Goal: Find specific page/section: Find specific page/section

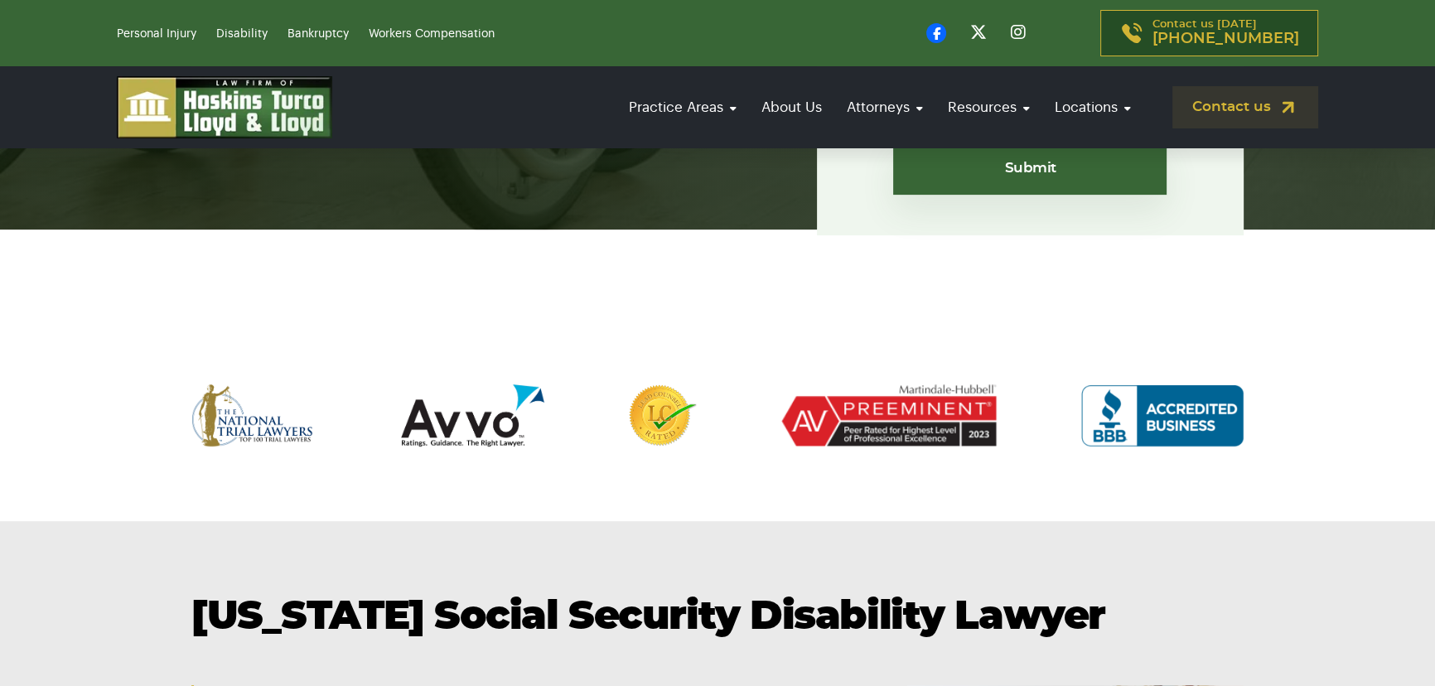
scroll to position [678, 0]
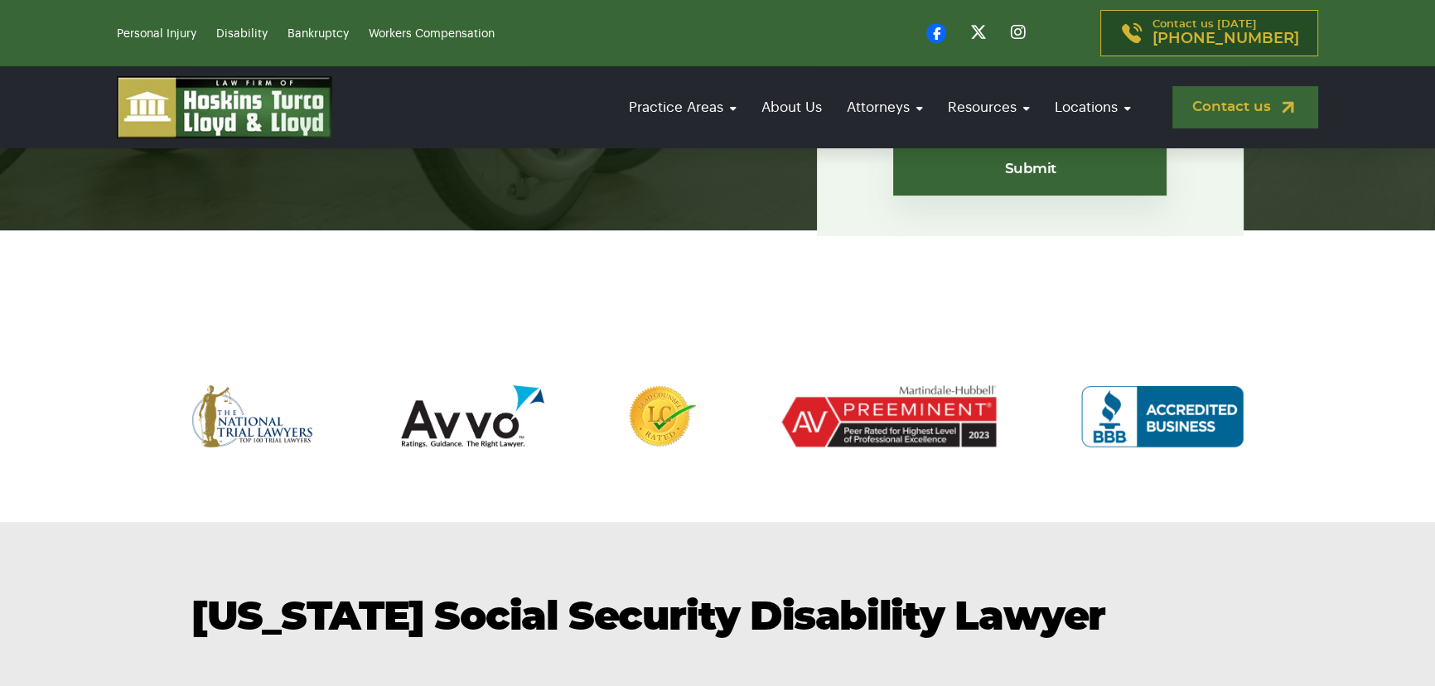
click at [1291, 121] on link "Contact us" at bounding box center [1246, 107] width 146 height 42
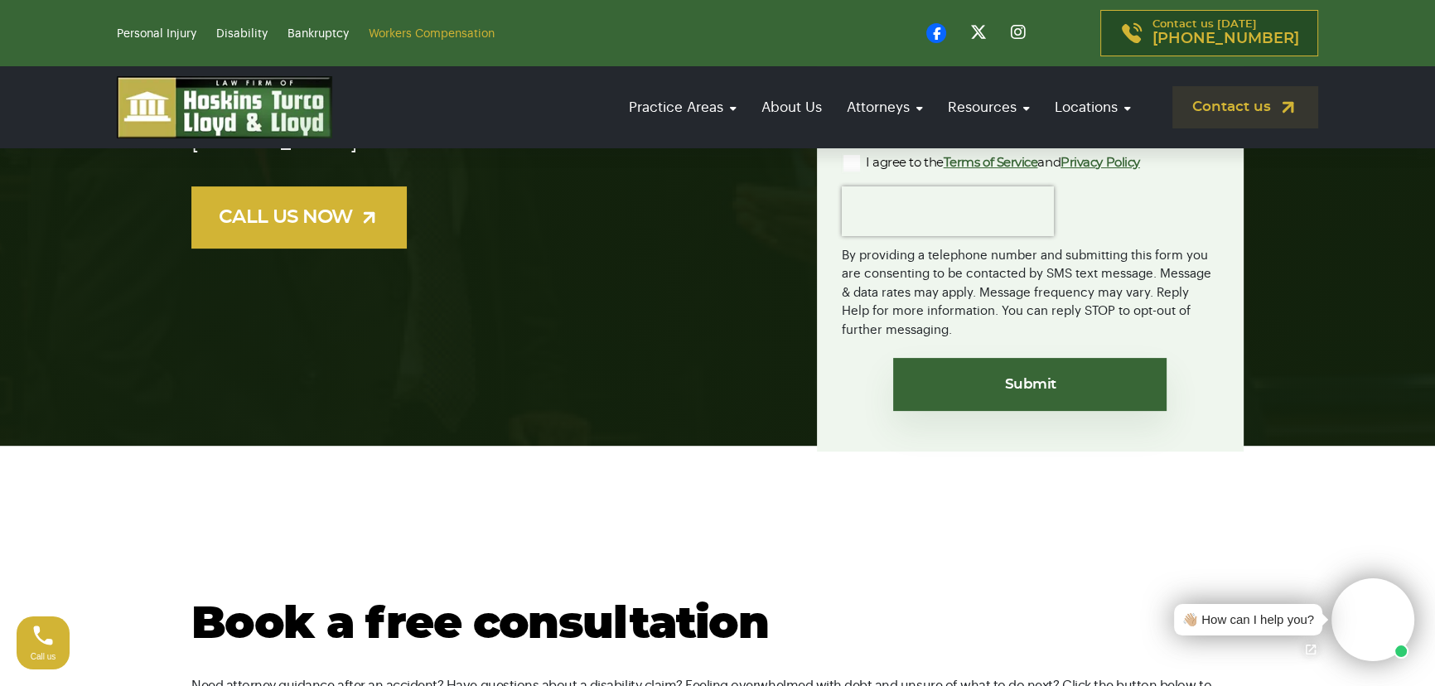
scroll to position [527, 0]
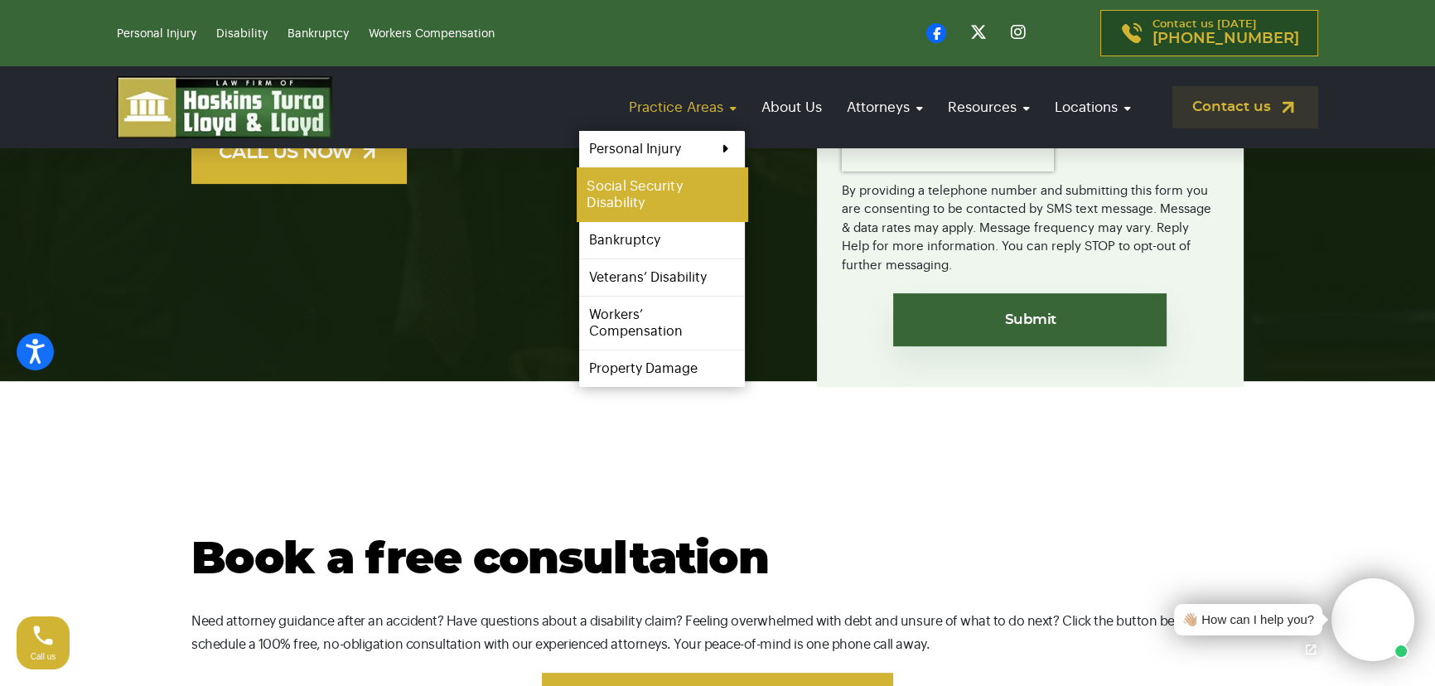
click at [682, 191] on link "Social Security Disability" at bounding box center [662, 194] width 171 height 55
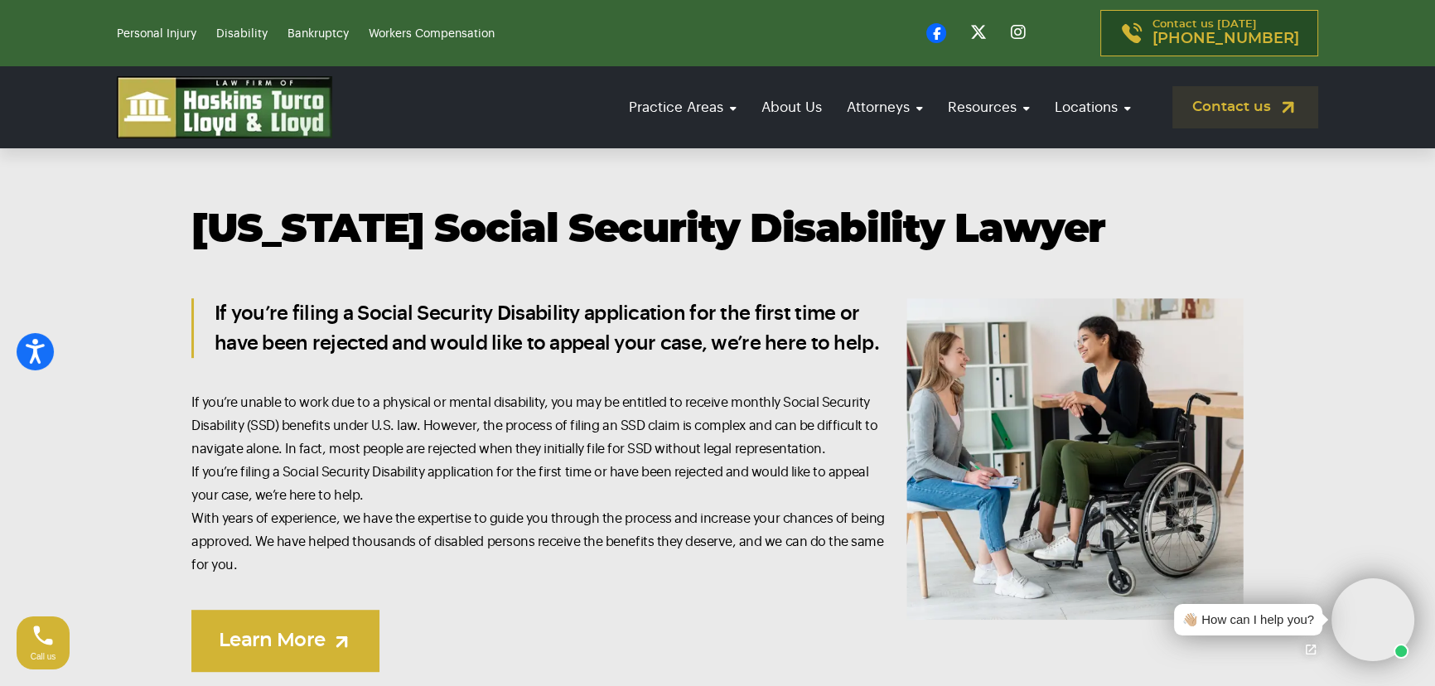
scroll to position [1052, 0]
